Goal: Information Seeking & Learning: Check status

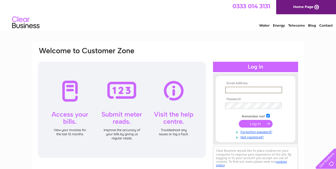
click at [237, 91] on input "text" at bounding box center [253, 90] width 57 height 7
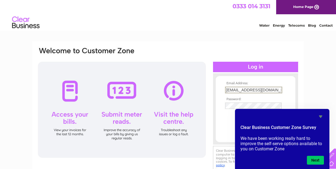
type input "homes@howardyoung.co.uk"
click at [322, 115] on icon "Hide survey" at bounding box center [320, 116] width 7 height 7
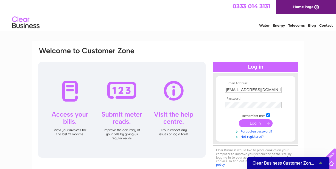
click at [257, 124] on input "submit" at bounding box center [256, 123] width 34 height 8
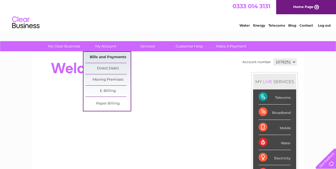
click at [107, 57] on link "Bills and Payments" at bounding box center [107, 57] width 45 height 11
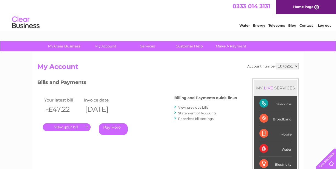
click at [64, 127] on link "." at bounding box center [67, 127] width 48 height 8
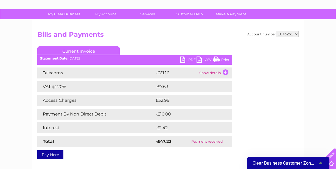
scroll to position [32, 0]
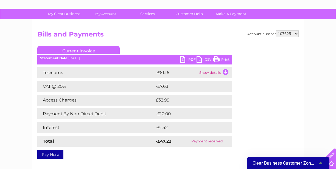
click at [165, 102] on td "£32.99" at bounding box center [187, 100] width 67 height 11
click at [74, 100] on td "Access Charges" at bounding box center [95, 100] width 117 height 11
click at [226, 71] on td "Show details" at bounding box center [215, 72] width 34 height 11
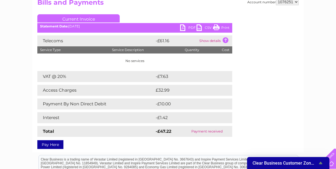
scroll to position [64, 0]
click at [169, 88] on td "£32.99" at bounding box center [187, 90] width 67 height 11
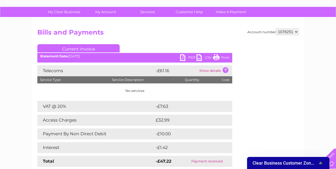
scroll to position [0, 0]
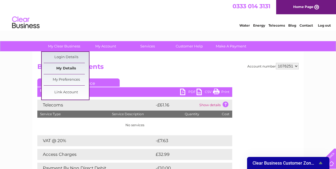
click at [66, 68] on link "My Details" at bounding box center [66, 68] width 45 height 11
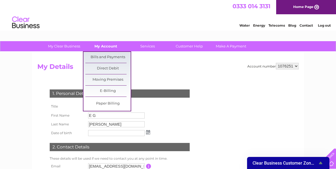
click at [102, 46] on link "My Account" at bounding box center [105, 46] width 45 height 10
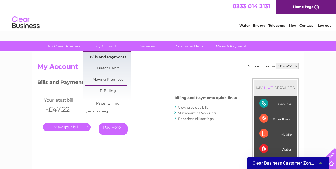
click at [102, 57] on link "Bills and Payments" at bounding box center [107, 57] width 45 height 11
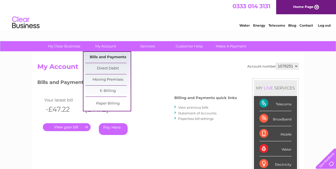
click at [107, 57] on link "Bills and Payments" at bounding box center [107, 57] width 45 height 11
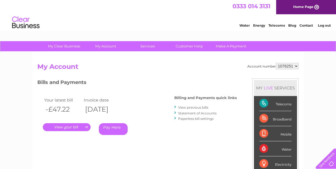
click at [73, 127] on link "." at bounding box center [67, 127] width 48 height 8
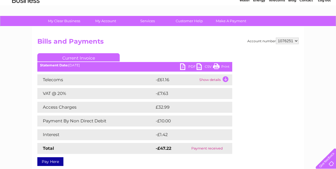
scroll to position [26, 0]
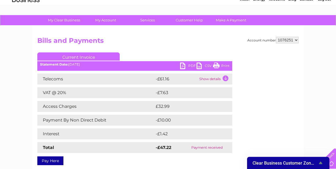
click at [225, 79] on td "Show details" at bounding box center [215, 79] width 34 height 11
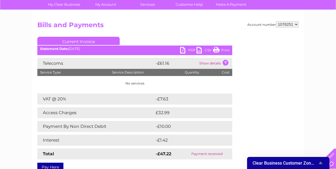
scroll to position [47, 0]
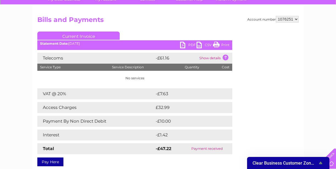
click at [225, 57] on td "Show details" at bounding box center [215, 58] width 34 height 11
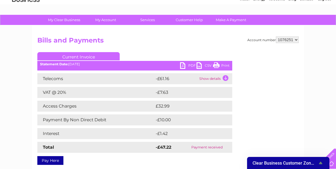
scroll to position [0, 0]
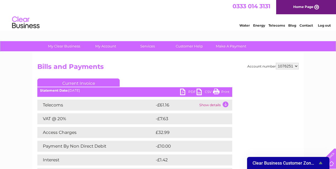
click at [326, 27] on link "Log out" at bounding box center [324, 25] width 13 height 4
